Goal: Information Seeking & Learning: Find specific fact

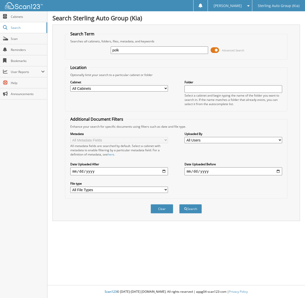
type input "polk"
click at [179, 205] on button "Search" at bounding box center [190, 209] width 23 height 9
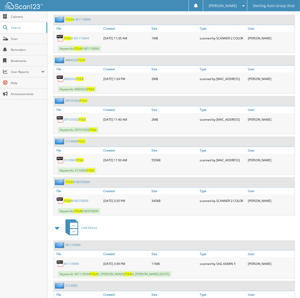
scroll to position [251, 0]
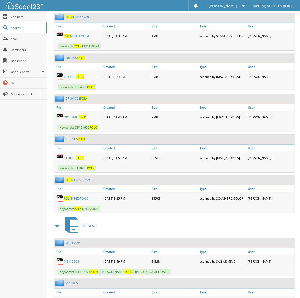
click at [70, 198] on span "POLK" at bounding box center [67, 199] width 7 height 4
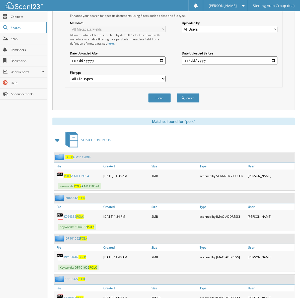
scroll to position [63, 0]
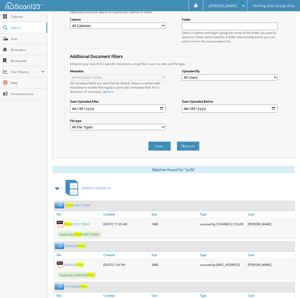
click at [278, 6] on span "Sterling Auto Group (Kia)" at bounding box center [274, 5] width 42 height 3
click at [277, 7] on span "Sterling Auto Group (Kia)" at bounding box center [274, 5] width 42 height 3
click at [278, 4] on span "Sterling Auto Group (Kia)" at bounding box center [274, 5] width 42 height 3
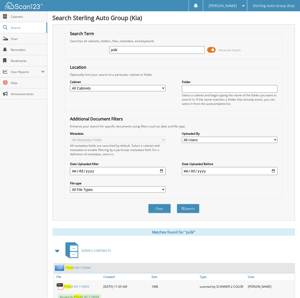
scroll to position [0, 0]
click at [144, 47] on input "polk" at bounding box center [157, 50] width 96 height 8
type input "kn666545"
click at [177, 205] on button "Search" at bounding box center [188, 209] width 23 height 9
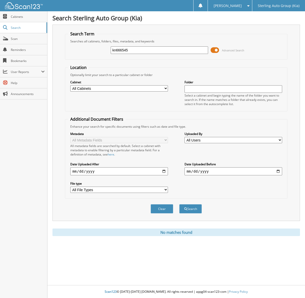
click at [247, 61] on form "Search Term Searches all cabinets, folders, files, metadata, and keywords kn666…" at bounding box center [176, 125] width 222 height 188
click at [170, 56] on div "kn666545 Advanced Search" at bounding box center [176, 50] width 217 height 14
click at [163, 54] on div "kn666545" at bounding box center [160, 50] width 98 height 9
click at [159, 49] on input "kn666545" at bounding box center [160, 50] width 98 height 8
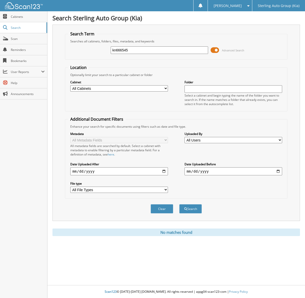
type input "r"
type input "polk"
click at [179, 205] on button "Search" at bounding box center [190, 209] width 23 height 9
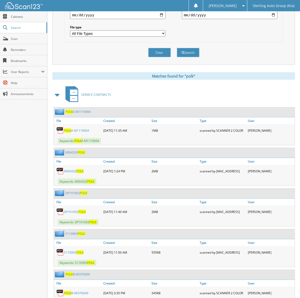
scroll to position [157, 0]
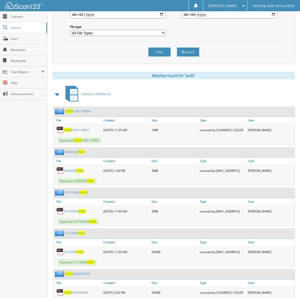
click at [66, 128] on span "POLK" at bounding box center [67, 130] width 7 height 4
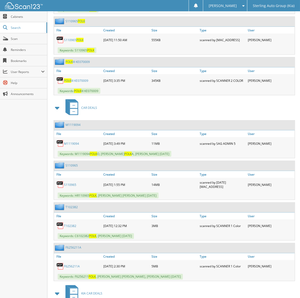
scroll to position [377, 0]
